Goal: Task Accomplishment & Management: Manage account settings

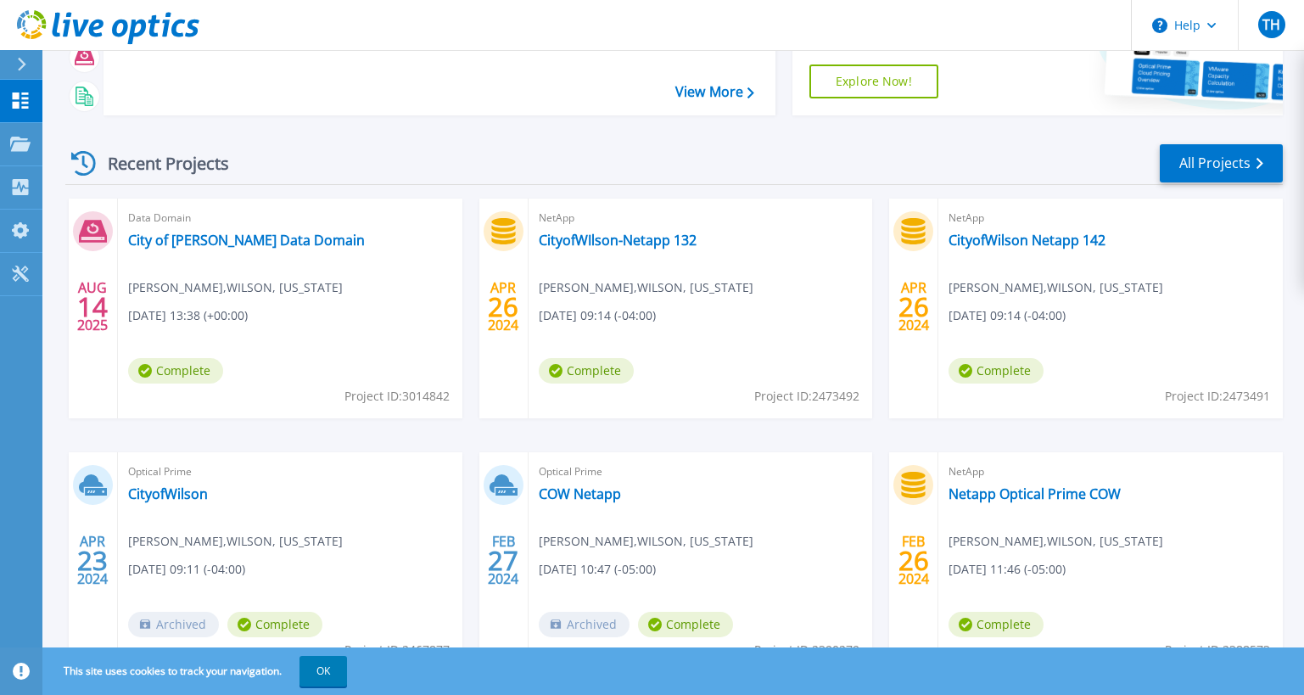
scroll to position [245, 0]
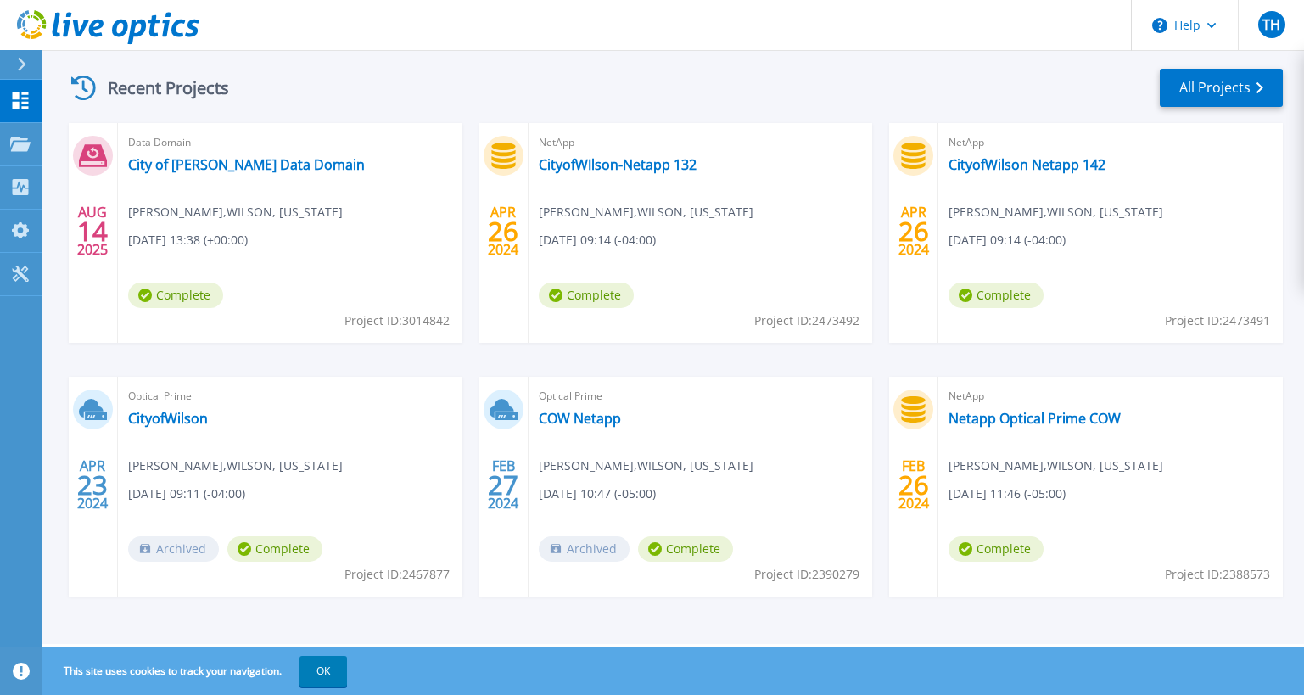
click at [915, 70] on div "Recent Projects All Projects" at bounding box center [673, 88] width 1217 height 42
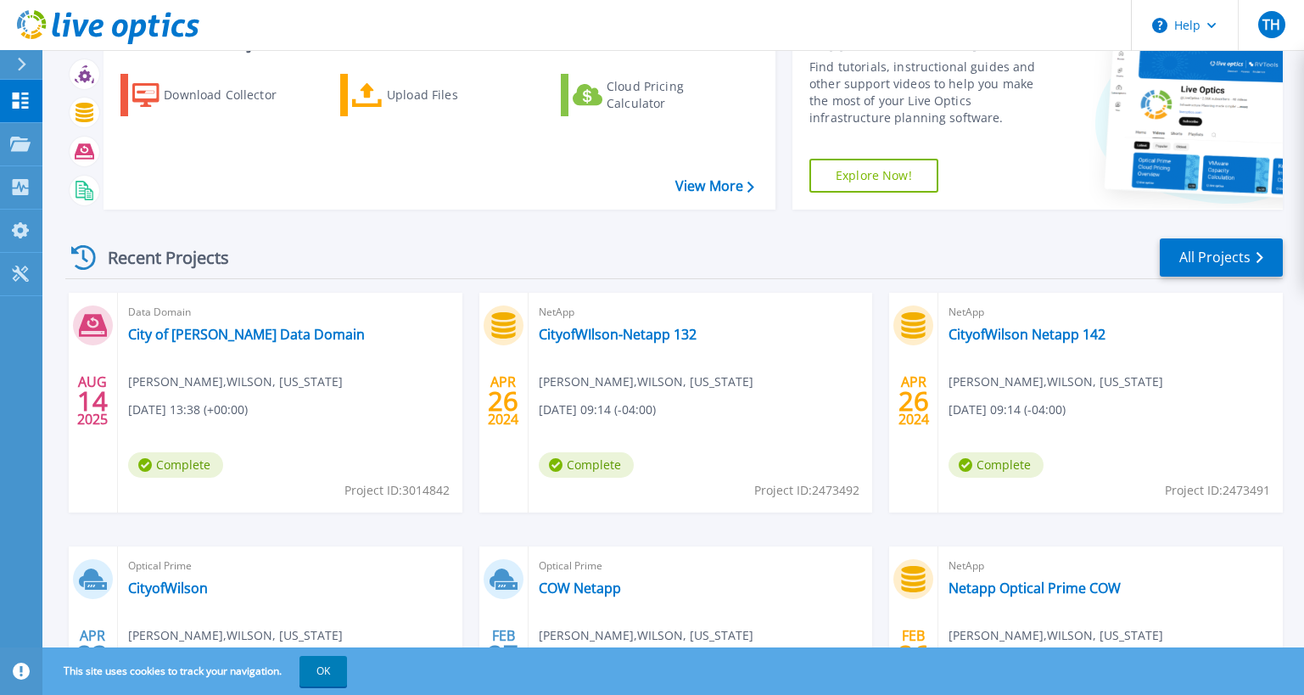
scroll to position [0, 0]
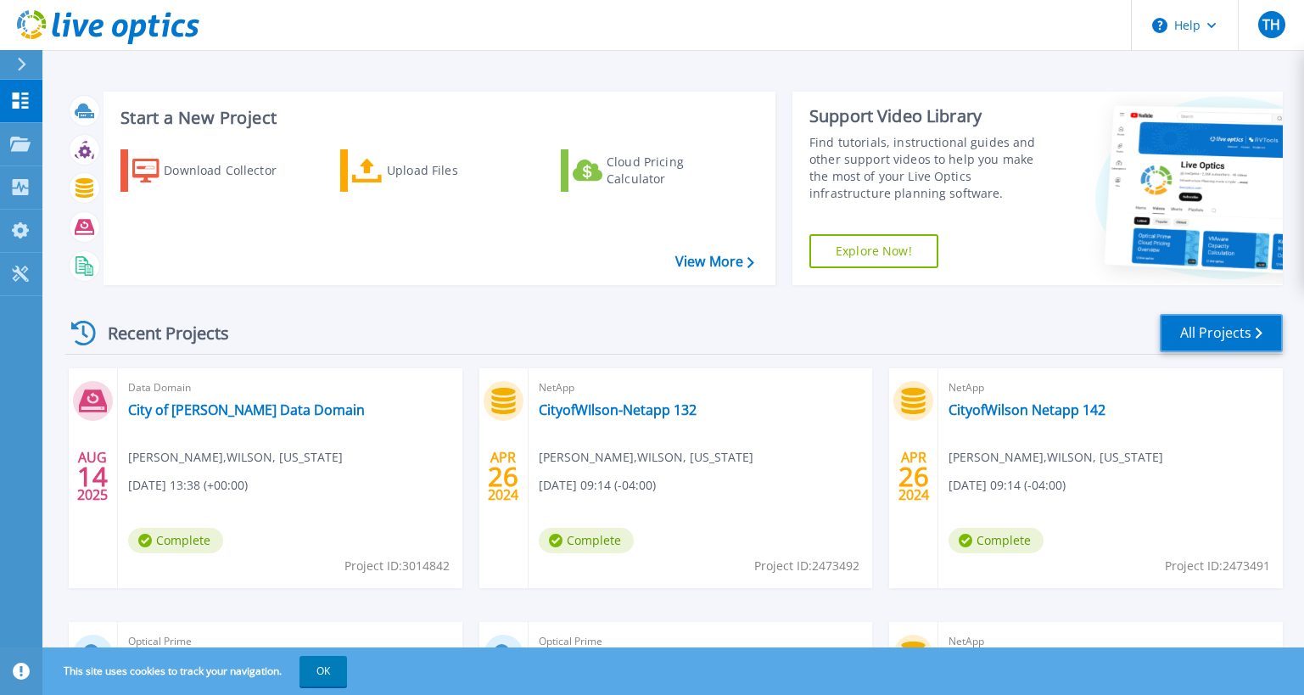
click at [1193, 334] on link "All Projects" at bounding box center [1221, 333] width 123 height 38
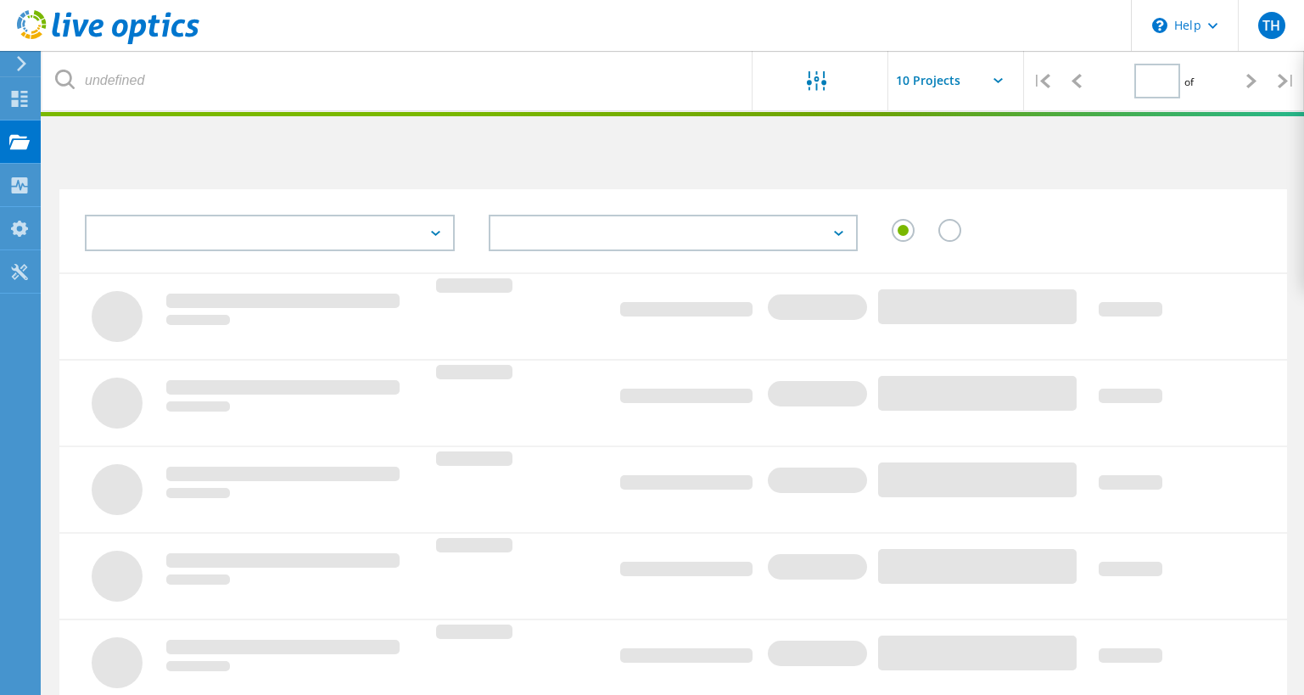
type input "1"
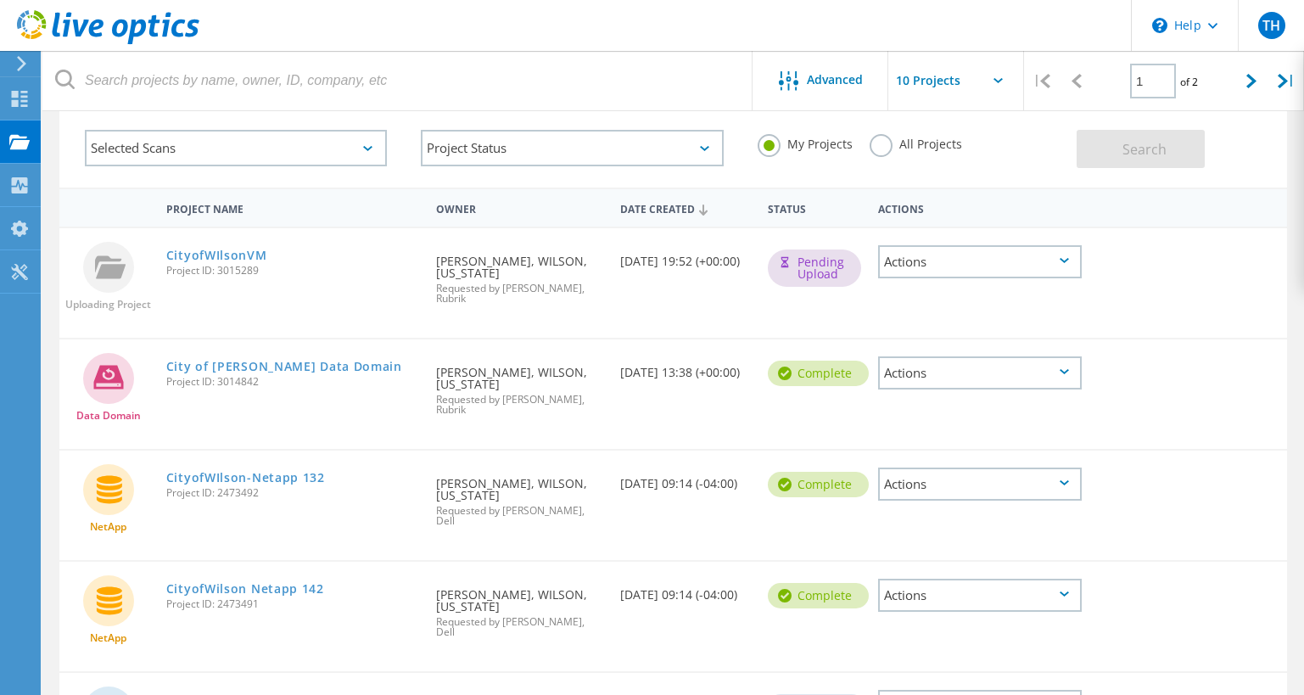
scroll to position [170, 0]
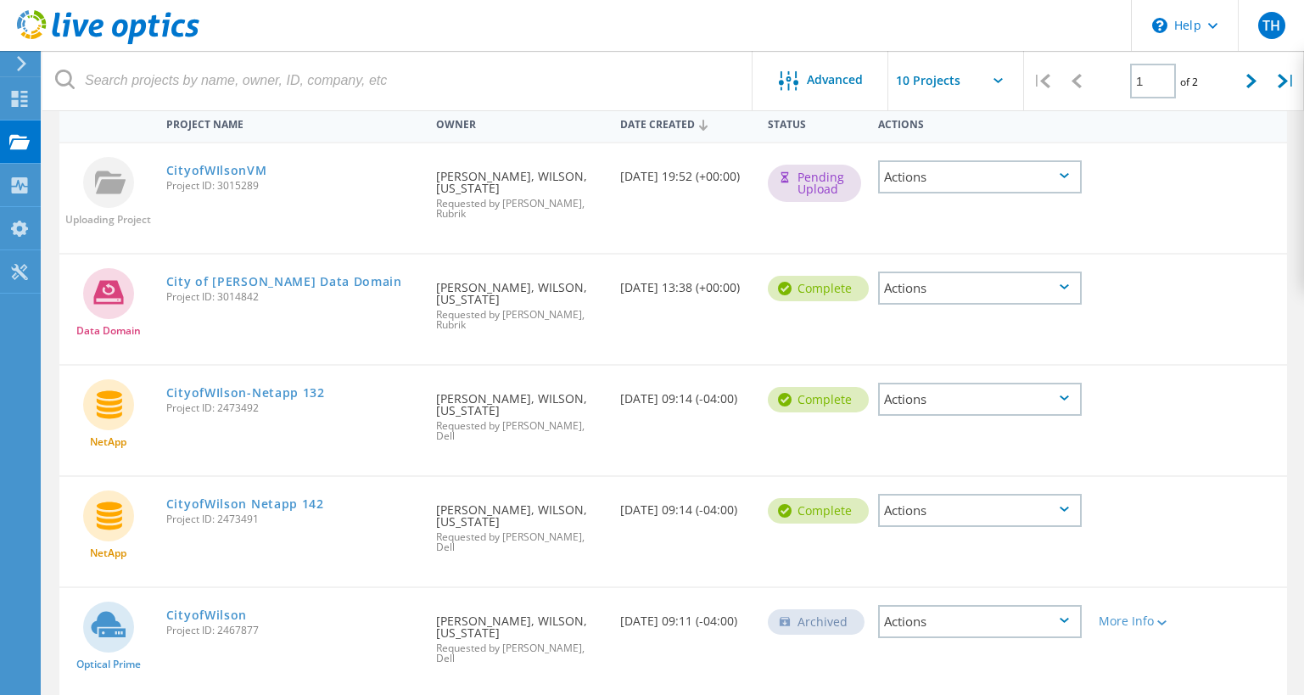
click at [1062, 395] on icon at bounding box center [1064, 397] width 9 height 5
click at [1211, 332] on div "Data Domain City of [PERSON_NAME] Data Domain Project ID: 3014842 Requested By …" at bounding box center [673, 309] width 1228 height 109
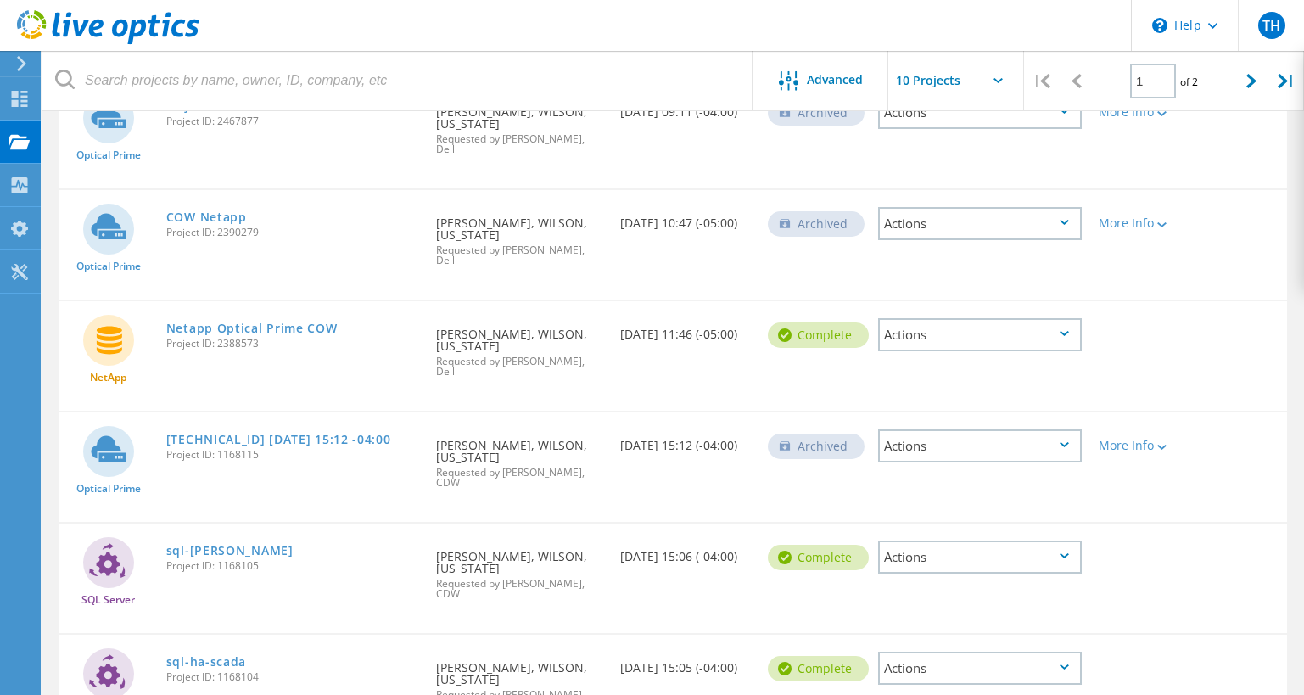
scroll to position [724, 0]
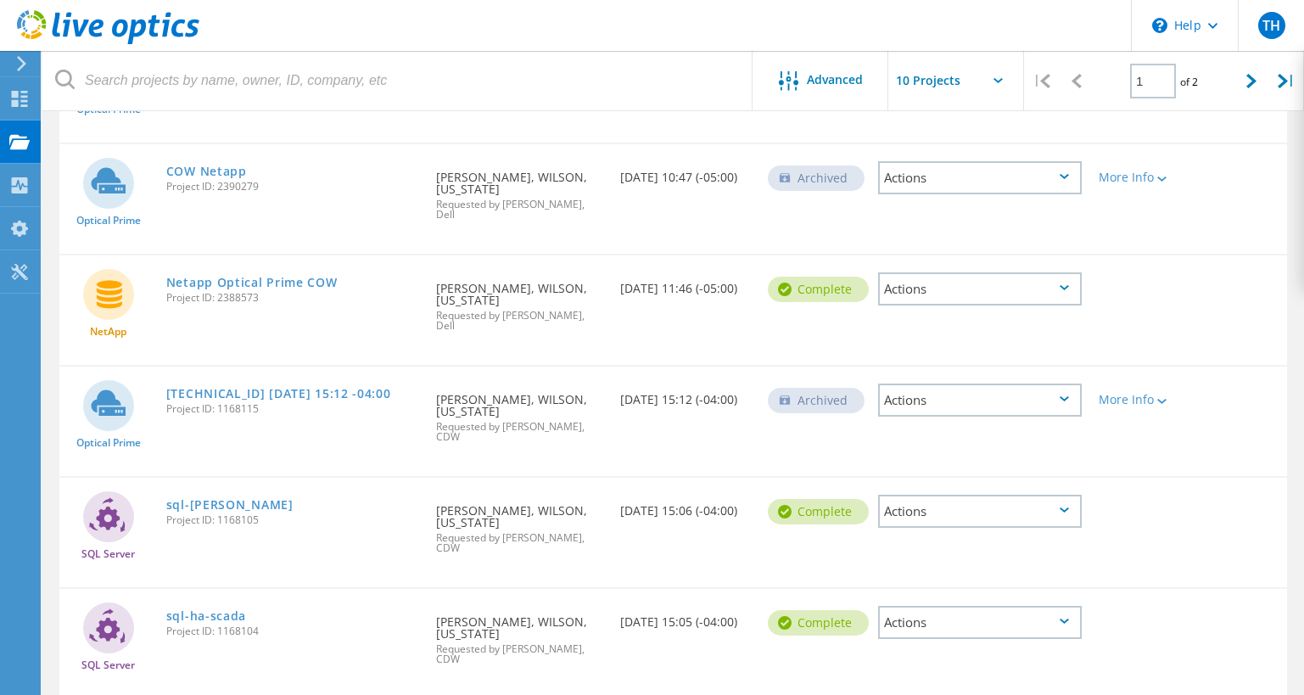
click at [1051, 606] on div "Actions" at bounding box center [980, 622] width 204 height 33
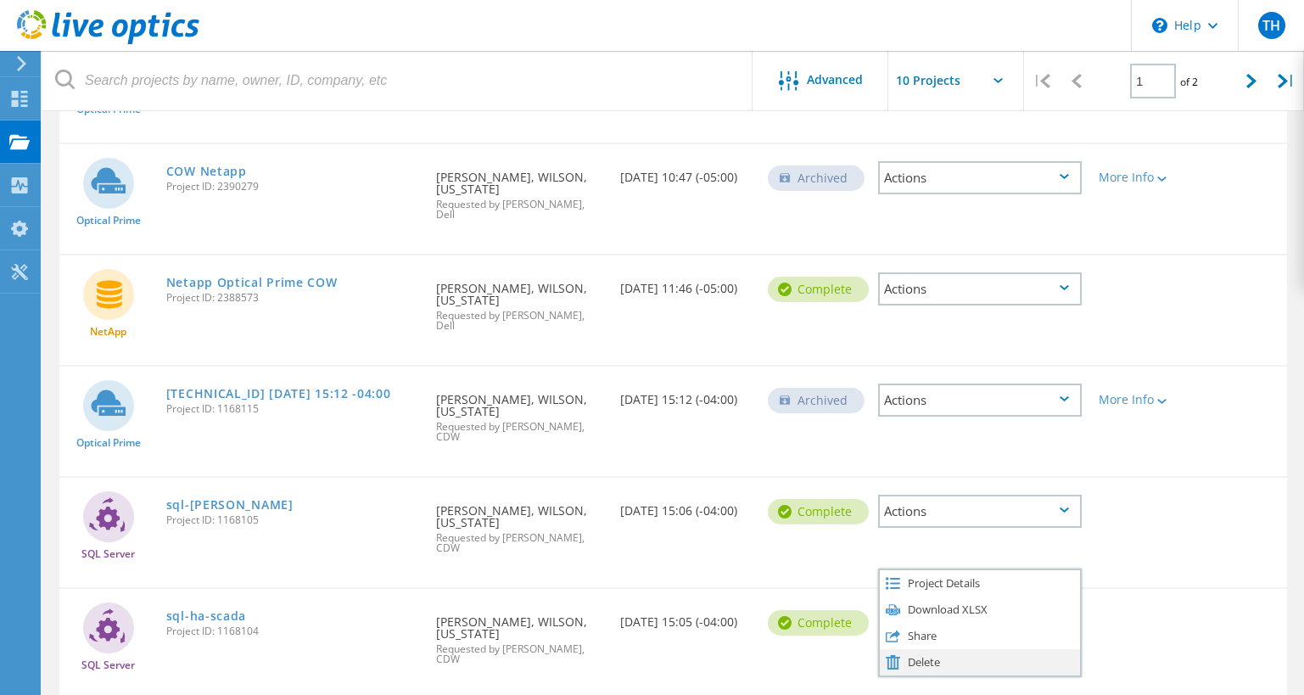
click at [945, 649] on div "Delete" at bounding box center [980, 662] width 200 height 26
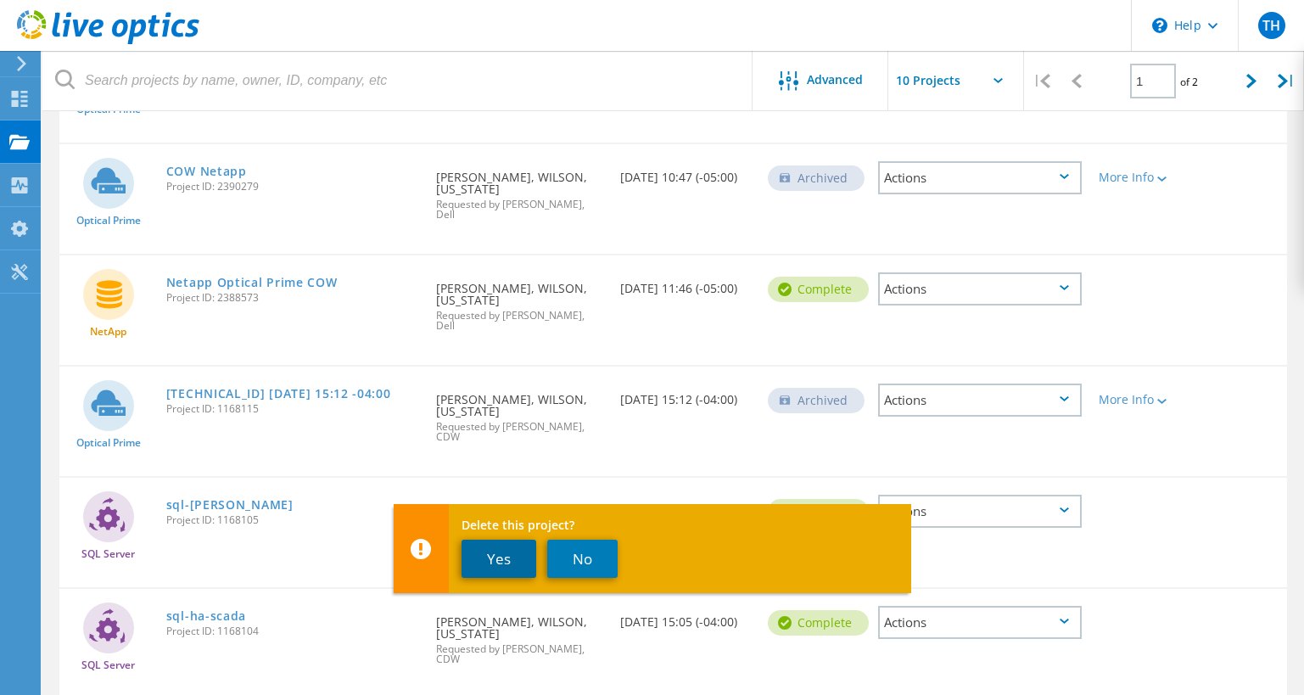
click at [506, 558] on button "Yes" at bounding box center [499, 559] width 75 height 38
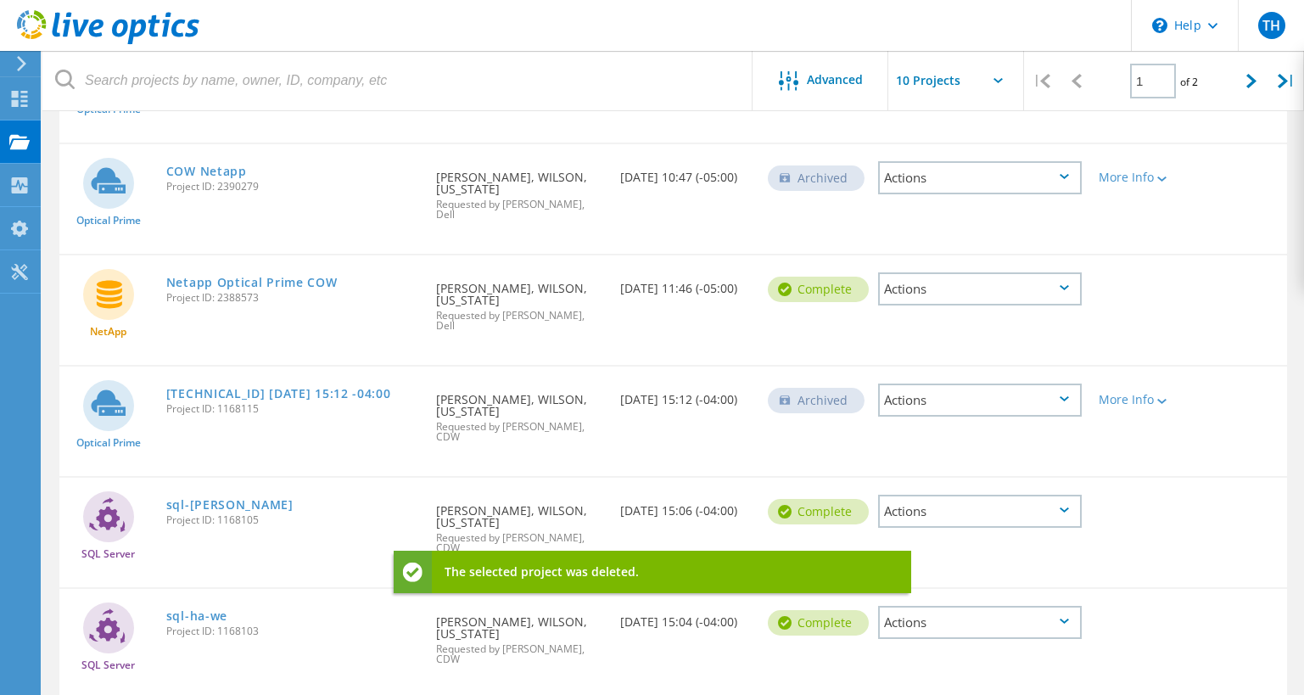
click at [1063, 495] on div "Actions" at bounding box center [980, 511] width 204 height 33
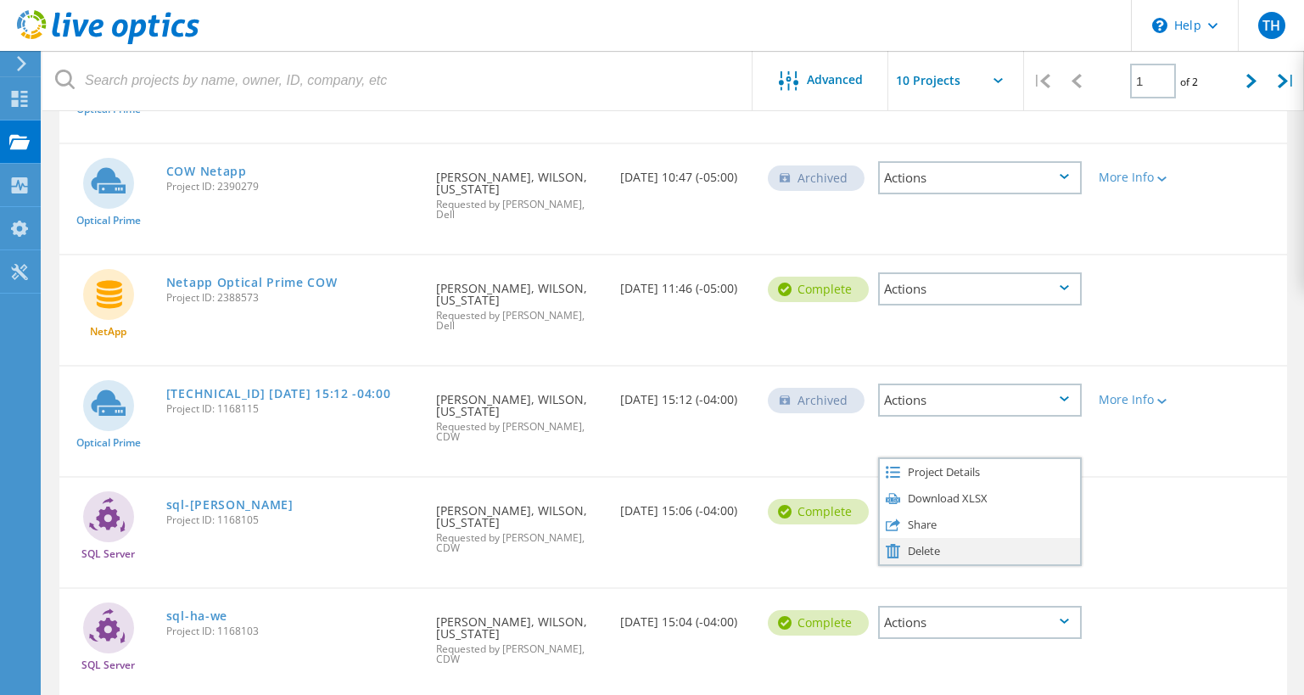
click at [933, 538] on div "Delete" at bounding box center [980, 551] width 200 height 26
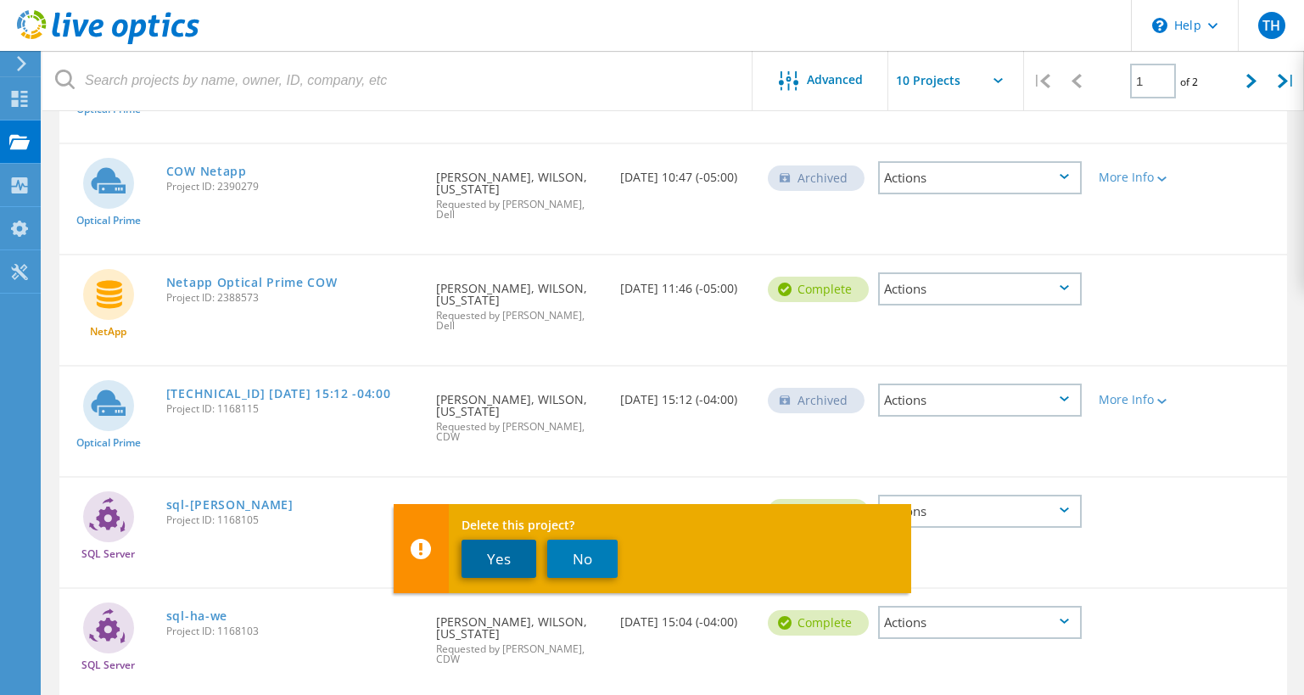
drag, startPoint x: 487, startPoint y: 556, endPoint x: 495, endPoint y: 555, distance: 8.5
click at [488, 556] on button "Yes" at bounding box center [499, 559] width 75 height 38
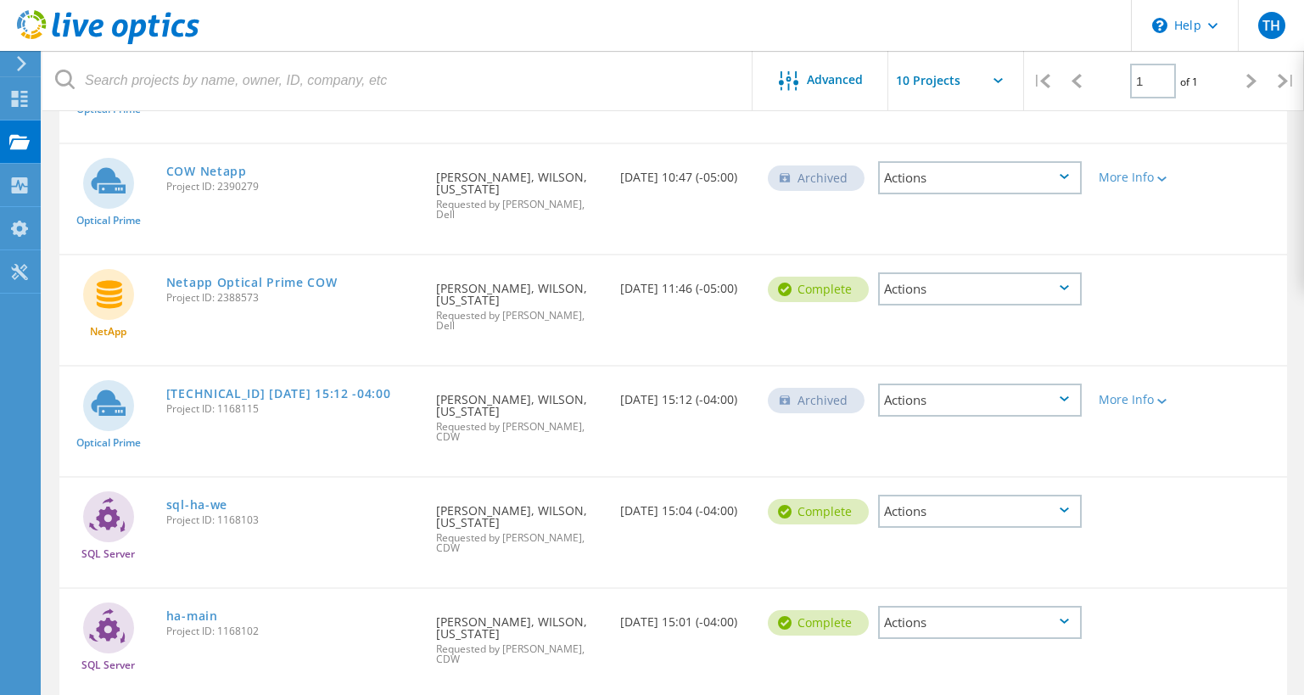
click at [607, 382] on div "Requested By Tim Holley, WILSON, NORTH CAROLINA Requested by Brian Calabrese, C…" at bounding box center [520, 412] width 184 height 92
click at [1060, 396] on icon at bounding box center [1064, 398] width 9 height 5
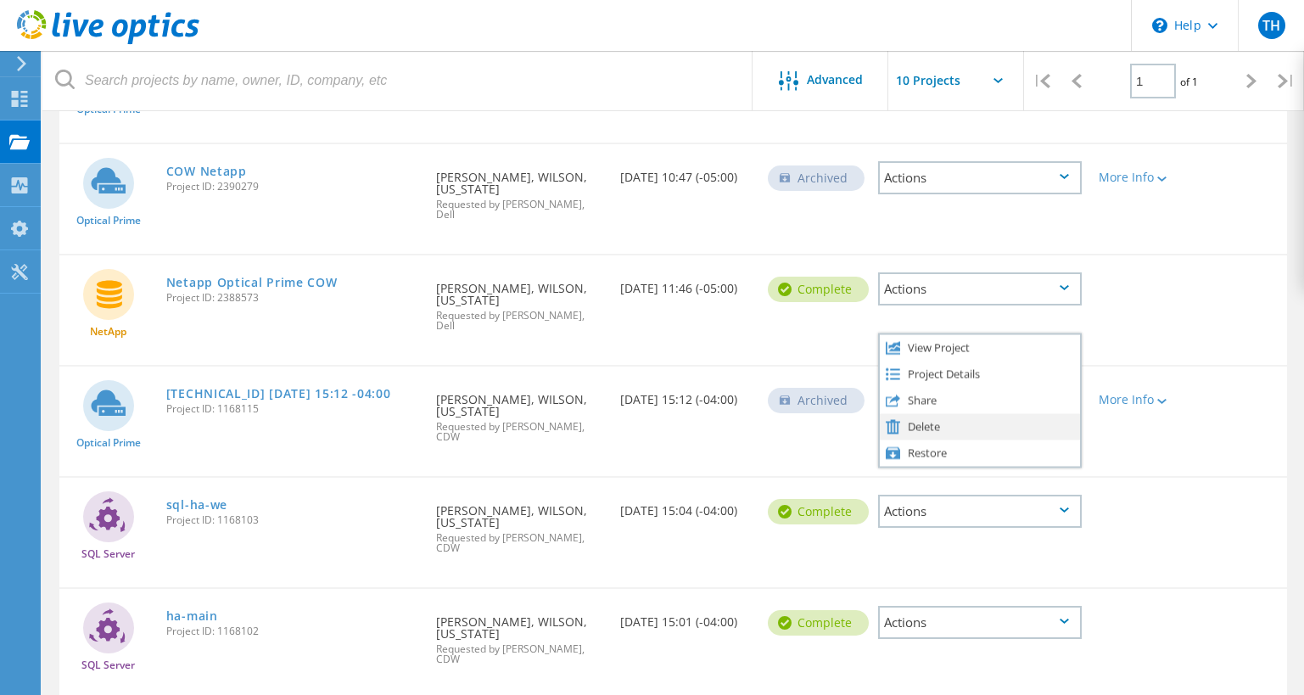
click at [941, 413] on div "Delete" at bounding box center [980, 426] width 200 height 26
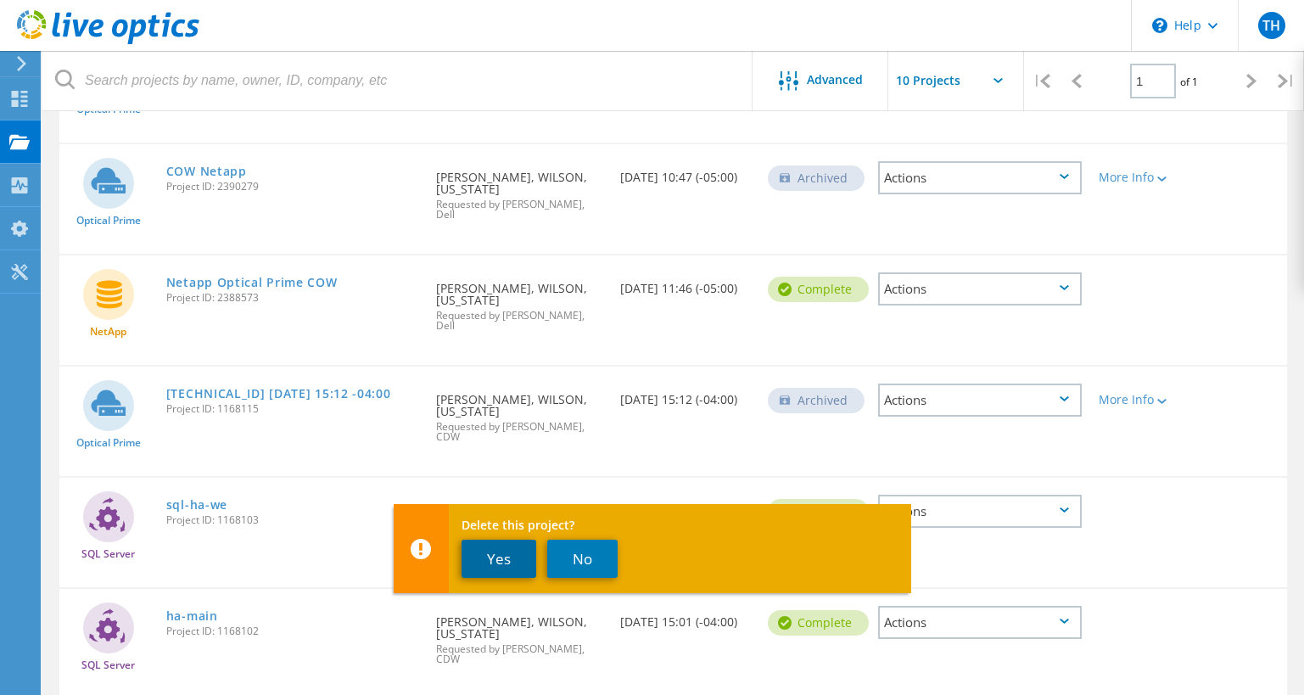
click at [489, 565] on button "Yes" at bounding box center [499, 559] width 75 height 38
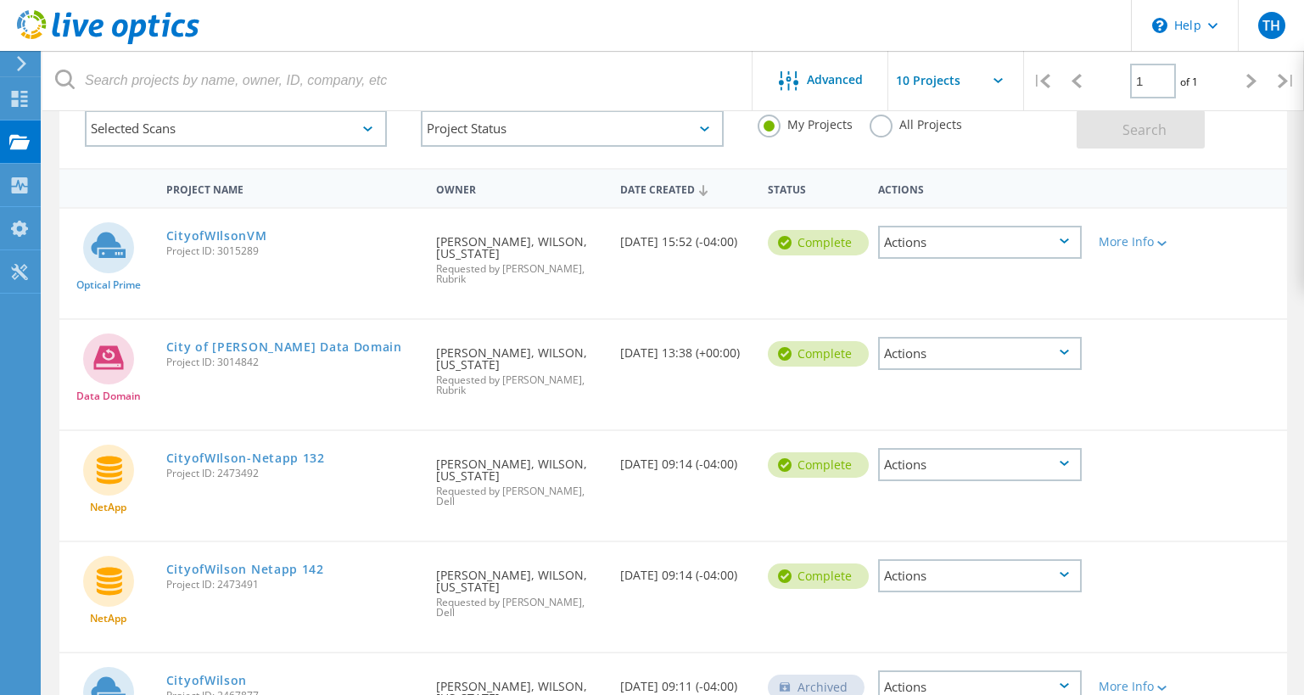
scroll to position [0, 0]
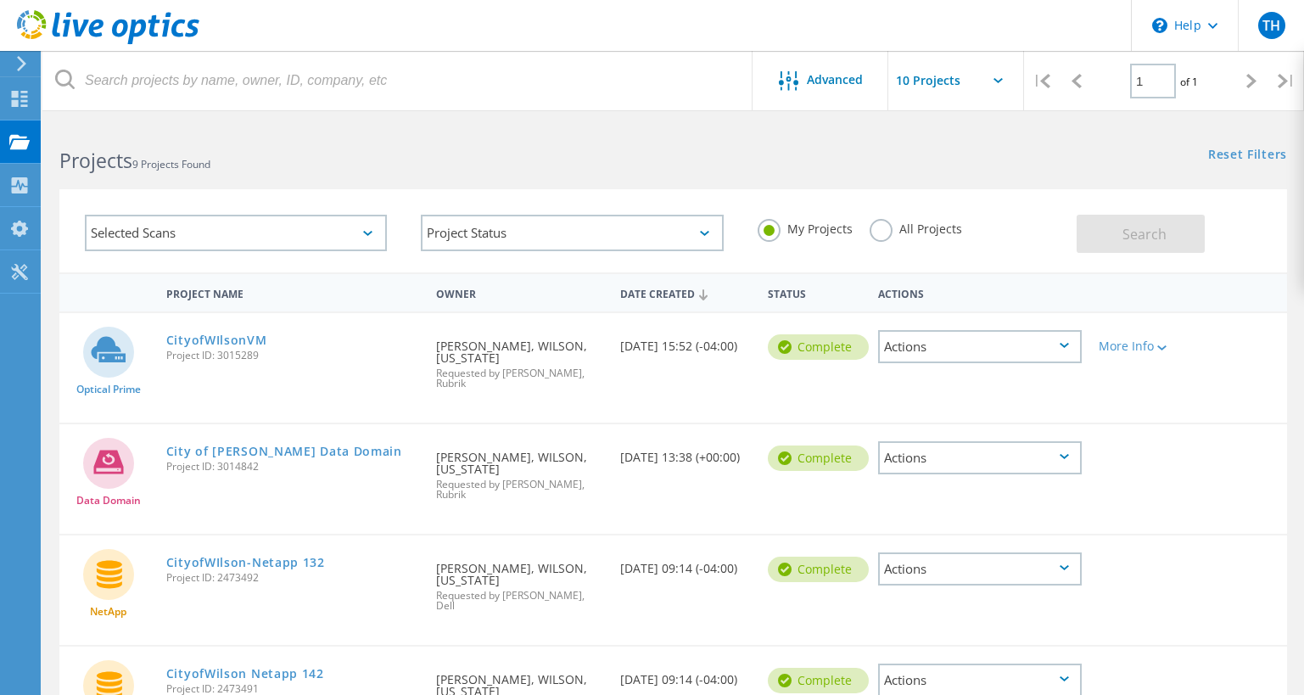
click at [288, 400] on div "Optical Prime CityofWIlsonVM Project ID: 3015289 Requested By Tim Holley, WILSO…" at bounding box center [673, 367] width 1228 height 109
